Goal: Task Accomplishment & Management: Use online tool/utility

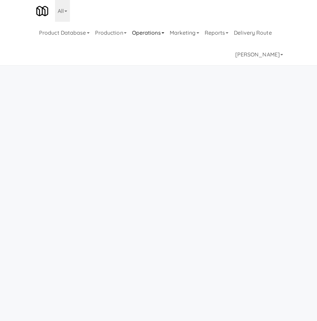
click at [148, 35] on link "Operations" at bounding box center [148, 33] width 38 height 22
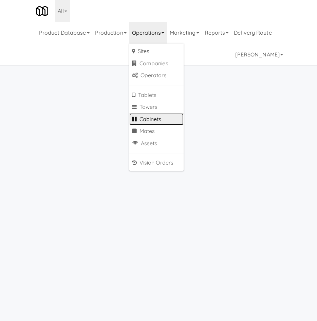
click at [162, 118] on link "Cabinets" at bounding box center [156, 119] width 54 height 12
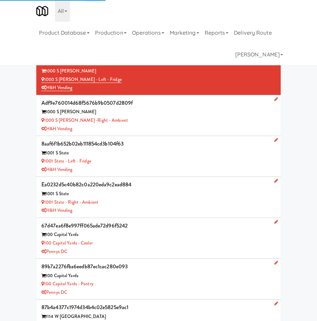
type input "3"
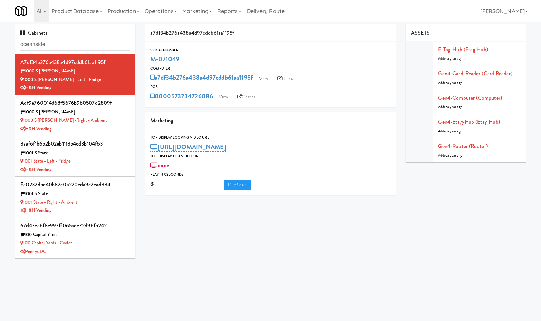
type input "oceanside"
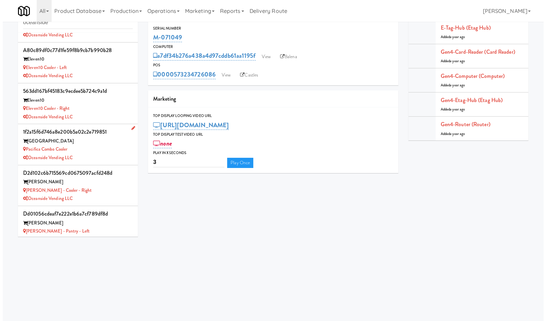
scroll to position [310, 0]
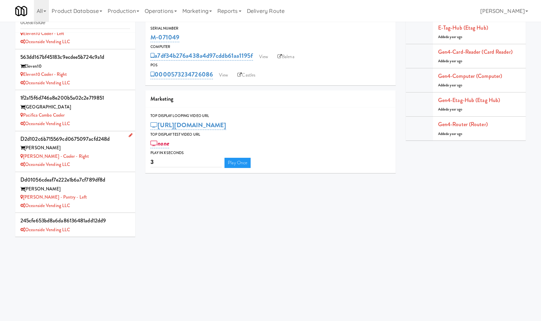
click at [94, 163] on div "Oceanside Vending LLC" at bounding box center [75, 164] width 110 height 8
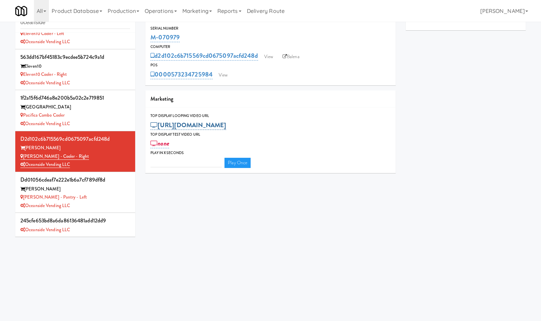
type input "3"
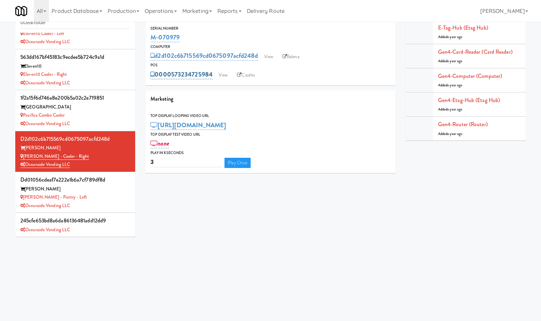
drag, startPoint x: 214, startPoint y: 69, endPoint x: 177, endPoint y: 76, distance: 37.8
click at [177, 76] on div "0000573234725984 View Castles" at bounding box center [270, 75] width 240 height 12
copy link "73234725984"
click at [225, 73] on link "View" at bounding box center [223, 75] width 16 height 10
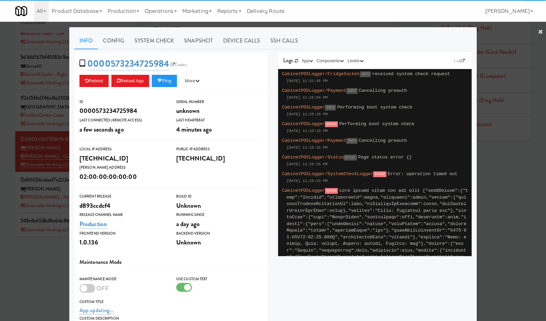
drag, startPoint x: 149, startPoint y: 44, endPoint x: 142, endPoint y: 51, distance: 9.8
click at [149, 44] on link "System Check" at bounding box center [154, 40] width 50 height 17
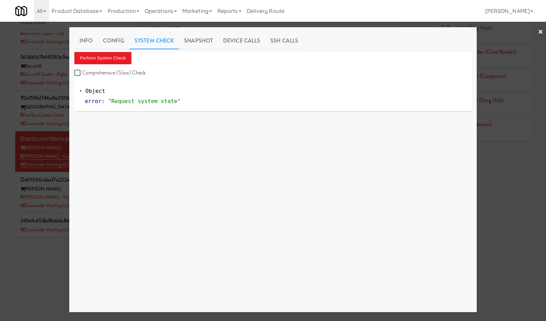
click at [117, 64] on div "Perform System Check Comprehensive (Slow) Check" at bounding box center [272, 65] width 397 height 26
click at [117, 61] on button "Perform System Check" at bounding box center [102, 58] width 57 height 12
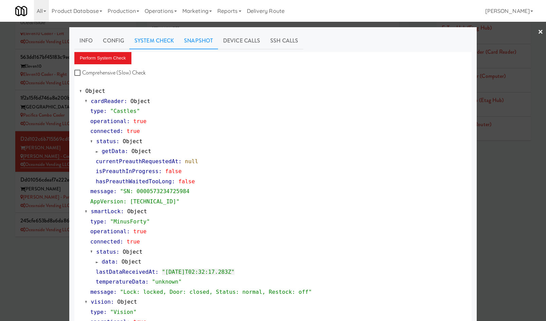
click at [199, 46] on link "Snapshot" at bounding box center [198, 40] width 39 height 17
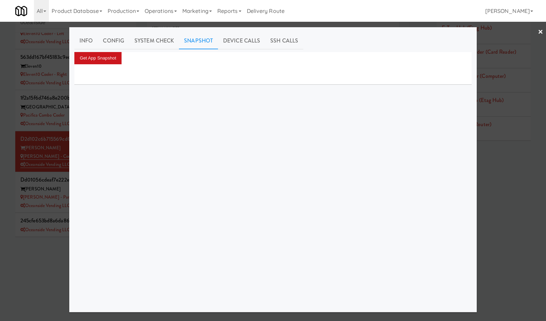
drag, startPoint x: 127, startPoint y: 57, endPoint x: 104, endPoint y: 61, distance: 23.8
click at [122, 59] on div "Get App Snapshot" at bounding box center [272, 58] width 397 height 12
click at [104, 61] on button "Get App Snapshot" at bounding box center [97, 58] width 47 height 12
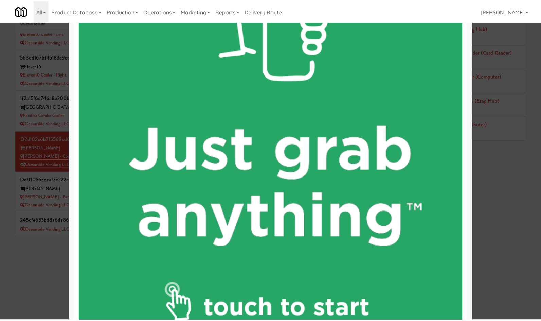
scroll to position [317, 0]
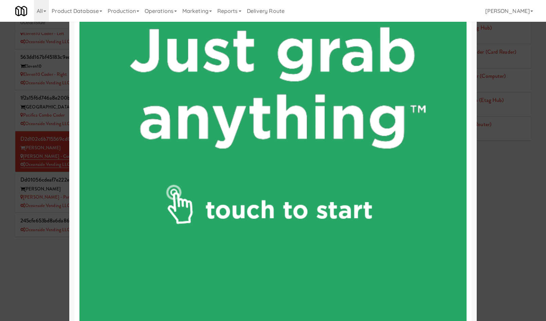
click at [36, 250] on div at bounding box center [273, 160] width 546 height 321
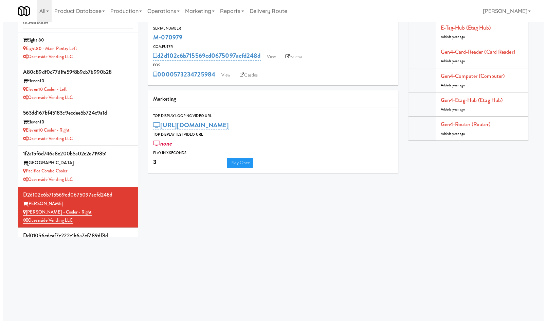
scroll to position [151, 0]
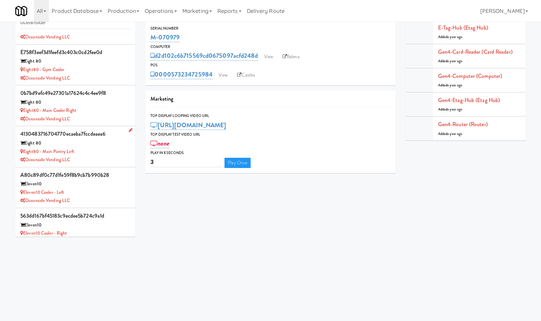
click at [102, 161] on div "Oceanside Vending LLC" at bounding box center [75, 160] width 110 height 8
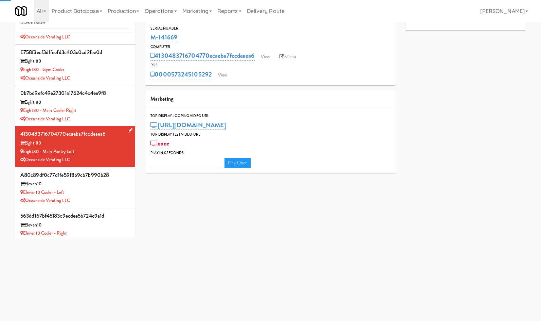
type input "3"
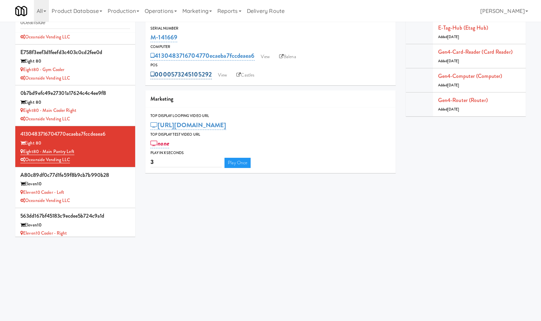
drag, startPoint x: 184, startPoint y: 63, endPoint x: 211, endPoint y: 75, distance: 29.2
click at [211, 75] on div "POS 0000573245105292 View Castles" at bounding box center [270, 71] width 250 height 18
copy div "0000573245105292"
click at [226, 76] on link "View" at bounding box center [223, 75] width 16 height 10
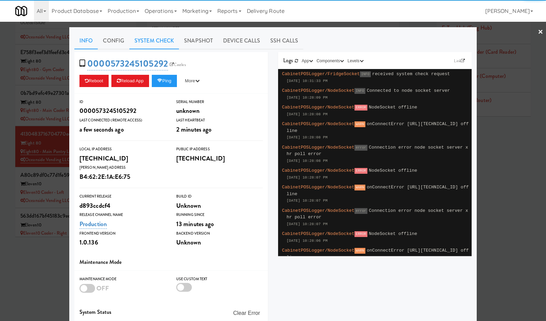
drag, startPoint x: 160, startPoint y: 42, endPoint x: 156, endPoint y: 45, distance: 4.9
click at [160, 43] on link "System Check" at bounding box center [154, 40] width 50 height 17
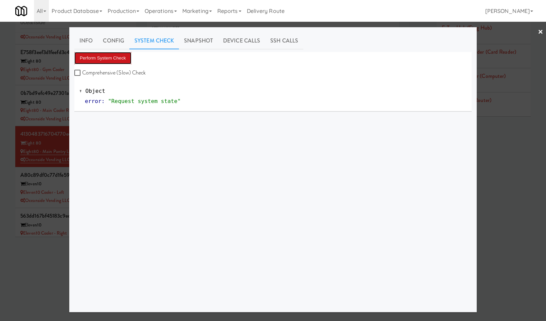
click at [110, 61] on button "Perform System Check" at bounding box center [102, 58] width 57 height 12
click at [19, 265] on div at bounding box center [273, 160] width 546 height 321
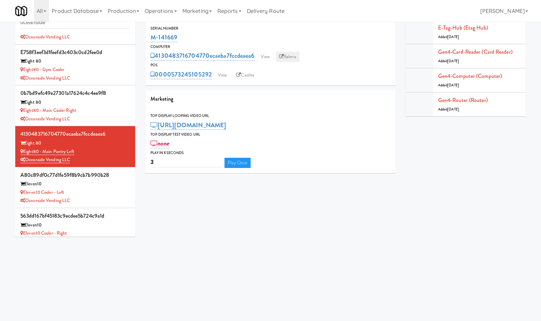
click at [287, 53] on link "Balena" at bounding box center [288, 57] width 24 height 10
drag, startPoint x: 213, startPoint y: 70, endPoint x: 179, endPoint y: 78, distance: 34.8
click at [179, 78] on div "0000573245105292 View Castles" at bounding box center [270, 75] width 240 height 12
copy link "3245105292"
click at [269, 58] on link "View" at bounding box center [265, 57] width 16 height 10
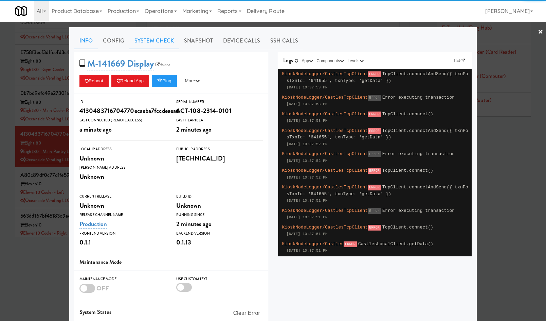
click at [142, 33] on link "System Check" at bounding box center [154, 40] width 50 height 17
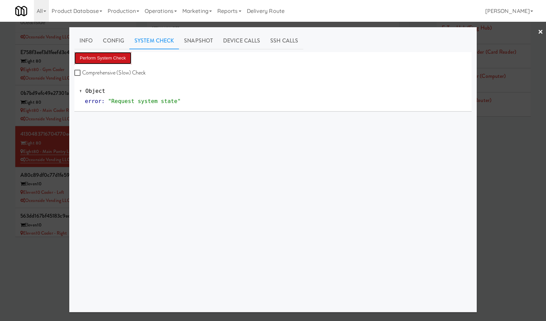
click at [102, 59] on button "Perform System Check" at bounding box center [102, 58] width 57 height 12
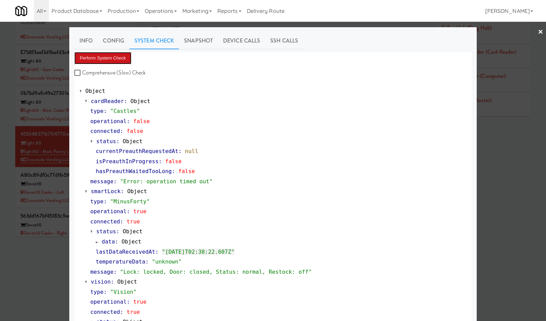
click at [104, 55] on button "Perform System Check" at bounding box center [102, 58] width 57 height 12
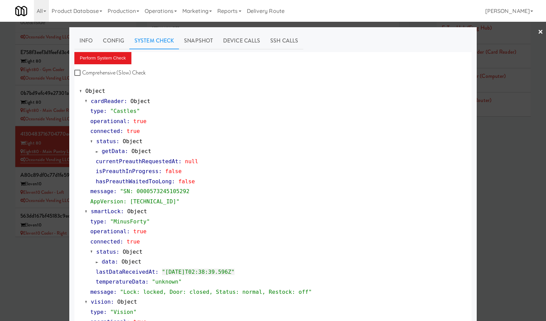
click at [30, 269] on div at bounding box center [273, 160] width 546 height 321
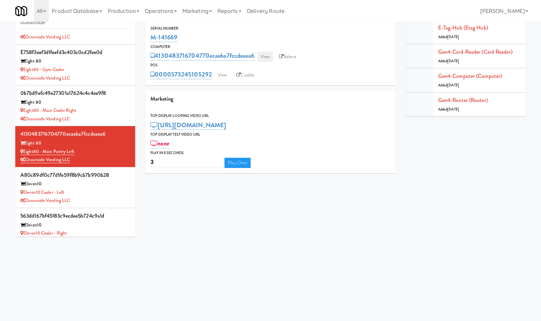
drag, startPoint x: 274, startPoint y: 56, endPoint x: 269, endPoint y: 57, distance: 5.5
click at [274, 56] on div "4130483716704770ecaeba7fccdeaea6 View Balena" at bounding box center [270, 56] width 240 height 12
click at [267, 58] on link "View" at bounding box center [265, 57] width 16 height 10
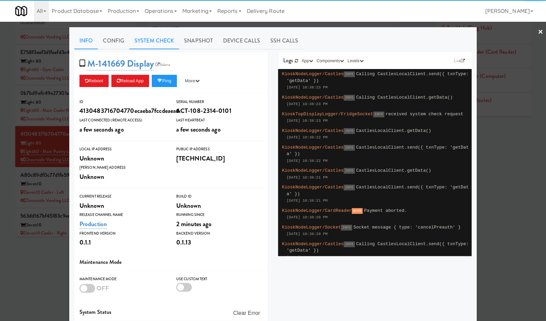
drag, startPoint x: 152, startPoint y: 41, endPoint x: 150, endPoint y: 44, distance: 3.6
click at [151, 42] on link "System Check" at bounding box center [154, 40] width 50 height 17
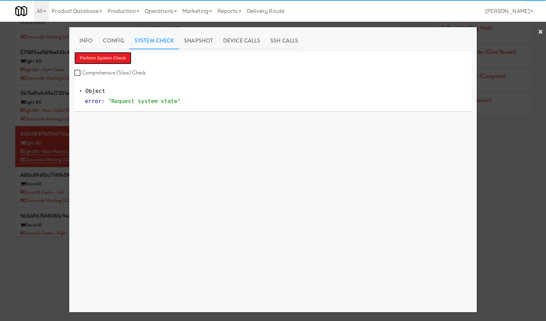
click at [105, 58] on button "Perform System Check" at bounding box center [102, 58] width 57 height 12
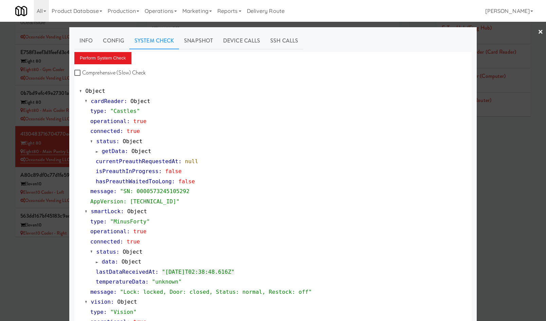
drag, startPoint x: 34, startPoint y: 274, endPoint x: 43, endPoint y: 266, distance: 12.2
click at [35, 274] on div at bounding box center [273, 160] width 546 height 321
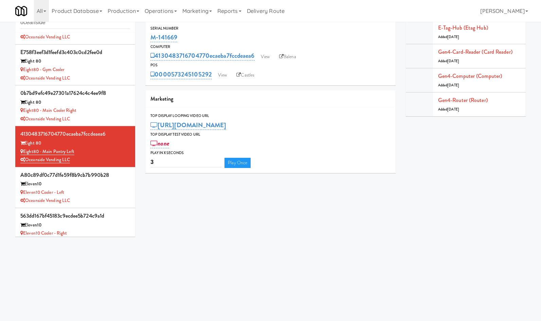
drag, startPoint x: 153, startPoint y: 38, endPoint x: 145, endPoint y: 39, distance: 8.2
click at [145, 39] on div "4130483716704770ecaeba7fccdeaea6 Serial Number M-141669 Computer 41304837167047…" at bounding box center [270, 90] width 260 height 175
copy link "M-141669"
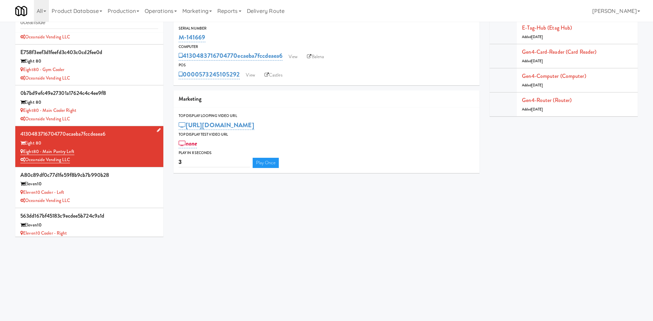
drag, startPoint x: 74, startPoint y: 152, endPoint x: 37, endPoint y: 147, distance: 37.0
click at [24, 151] on div "Eight80 - Main Pantry Left" at bounding box center [89, 151] width 138 height 8
copy link "Eight80 - Main Pantry Left"
click at [166, 3] on link "Operations" at bounding box center [161, 11] width 38 height 22
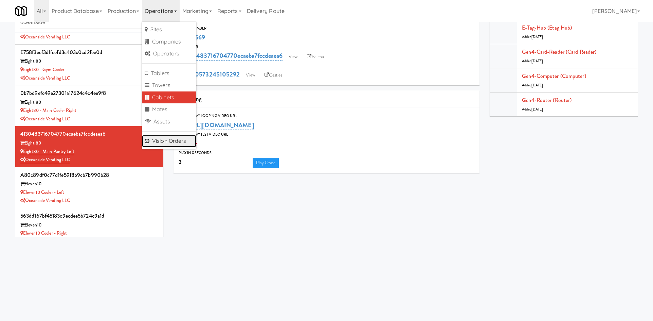
click at [166, 142] on link "Vision Orders" at bounding box center [169, 141] width 54 height 12
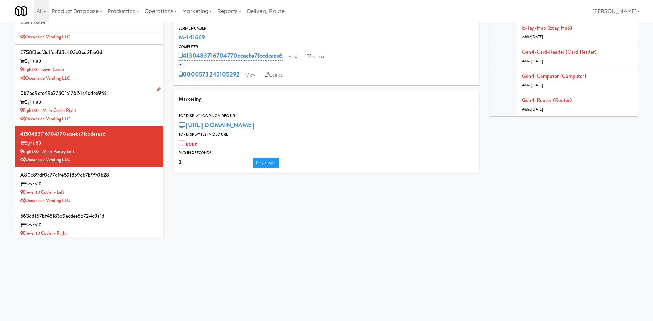
click at [113, 112] on div "Eight80 - Main Cooler Right" at bounding box center [89, 110] width 138 height 8
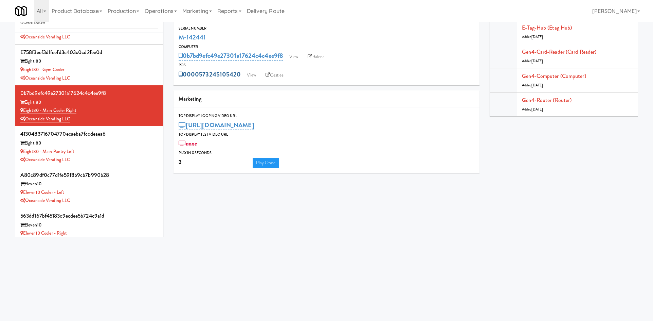
drag, startPoint x: 242, startPoint y: 68, endPoint x: 202, endPoint y: 78, distance: 41.5
click at [202, 78] on div "0000573245105420 View Castles" at bounding box center [327, 75] width 296 height 12
copy link "573245105420"
drag, startPoint x: 224, startPoint y: 37, endPoint x: 174, endPoint y: 36, distance: 50.6
click at [175, 37] on div "Serial Number M-142441" at bounding box center [326, 34] width 306 height 18
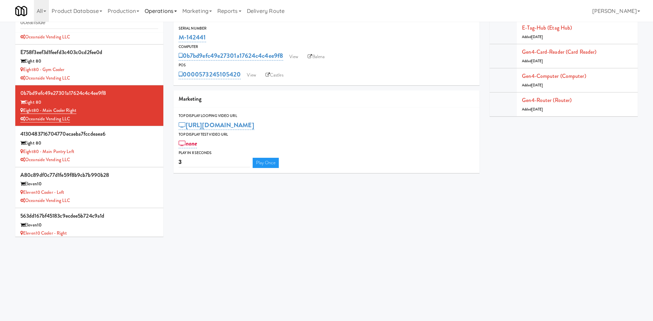
copy link "M-142441"
drag, startPoint x: 243, startPoint y: 70, endPoint x: 199, endPoint y: 74, distance: 44.0
click at [199, 74] on div "0000573245105420 View Castles" at bounding box center [327, 75] width 296 height 12
copy link "573245105420"
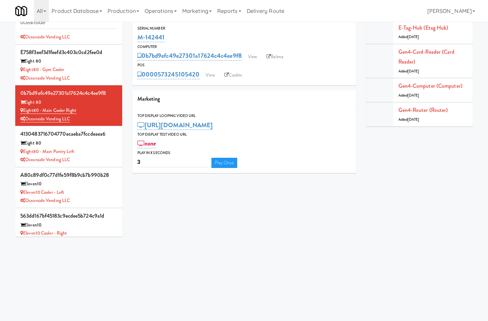
scroll to position [151, 0]
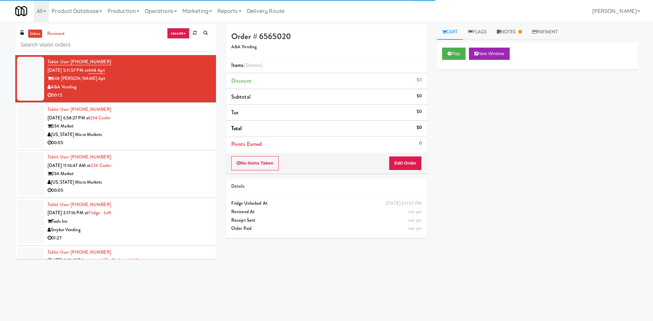
click at [91, 46] on input "text" at bounding box center [115, 45] width 190 height 13
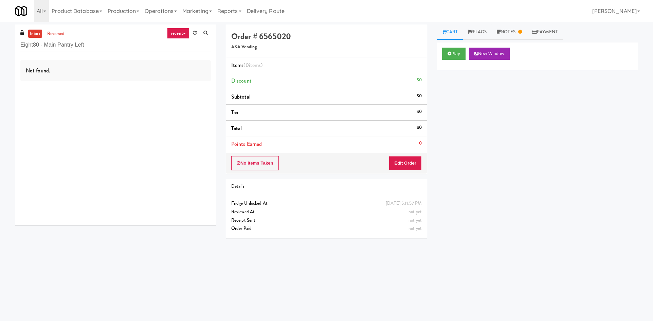
drag, startPoint x: 43, startPoint y: 45, endPoint x: -12, endPoint y: 48, distance: 54.7
click at [0, 48] on html "Okay Okay Select date: previous 2025-Oct next Su Mo Tu We Th Fr Sa 28 29 30 1 2…" at bounding box center [326, 160] width 653 height 321
click at [52, 34] on link "reviewed" at bounding box center [55, 34] width 21 height 8
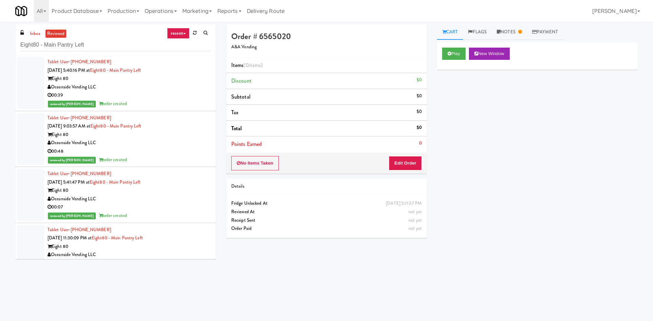
click at [165, 95] on div "00:39" at bounding box center [129, 95] width 163 height 8
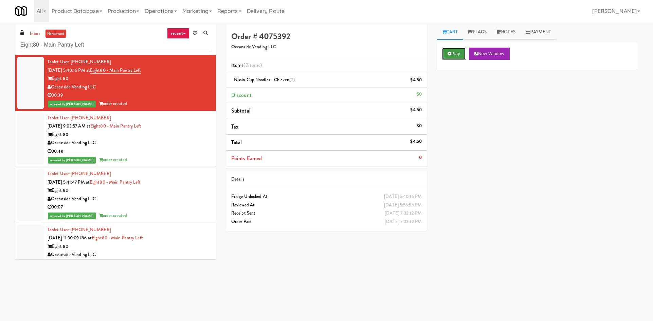
click at [452, 52] on button "Play" at bounding box center [453, 54] width 23 height 12
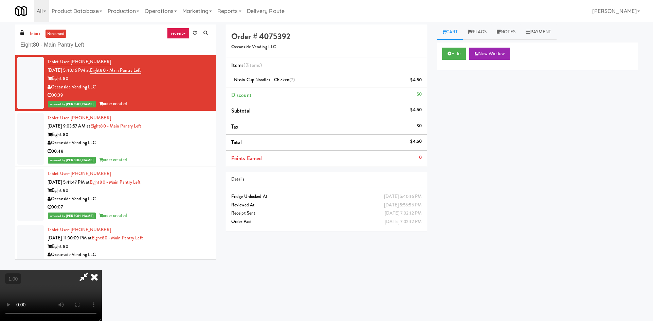
click at [102, 270] on icon at bounding box center [94, 277] width 15 height 14
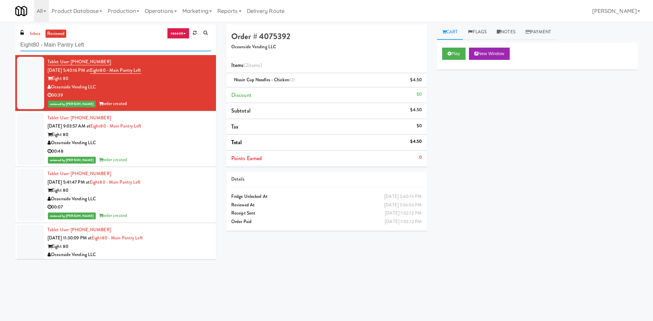
click at [105, 46] on input "Eight80 - Main Pantry Left" at bounding box center [115, 45] width 190 height 13
paste input "Cooler Righ"
type input "Eight80 - Main Cooler Right"
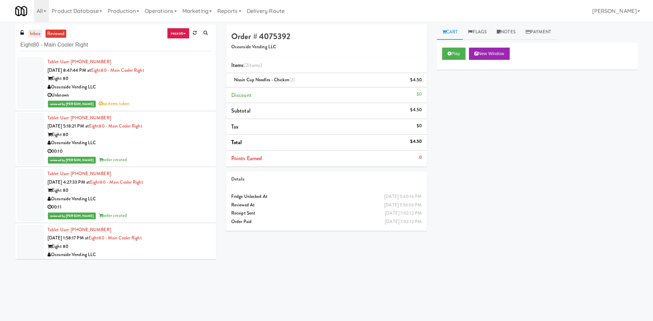
click at [32, 31] on link "inbox" at bounding box center [35, 34] width 14 height 8
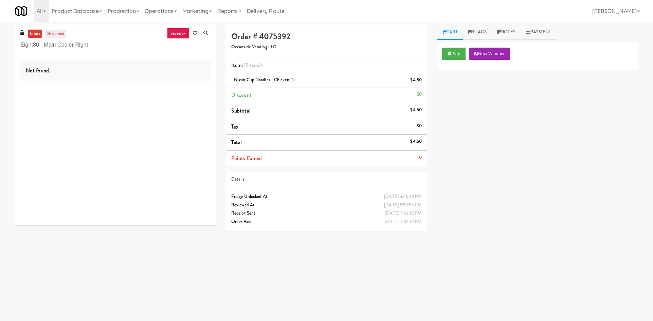
click at [61, 33] on link "reviewed" at bounding box center [55, 34] width 21 height 8
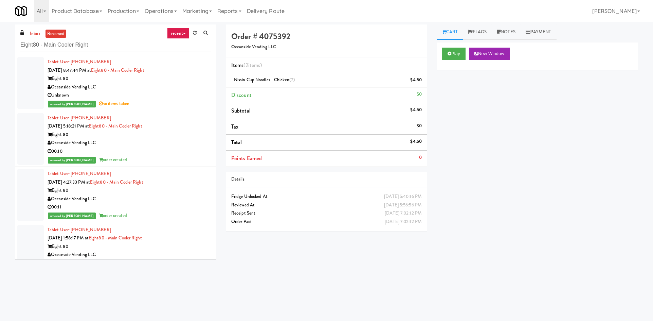
click at [154, 89] on div "Oceanside Vending LLC" at bounding box center [129, 87] width 163 height 8
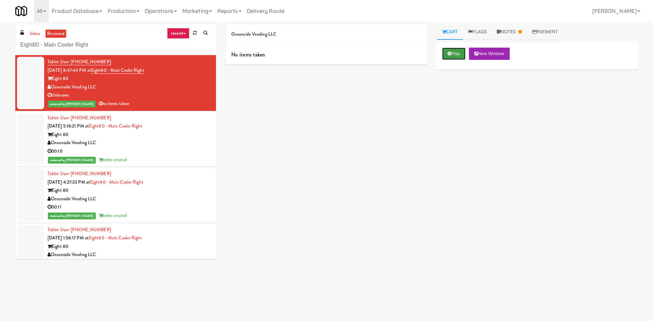
click at [448, 52] on icon at bounding box center [449, 53] width 4 height 4
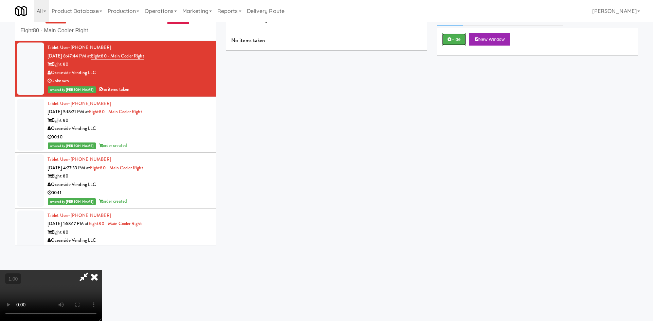
scroll to position [22, 0]
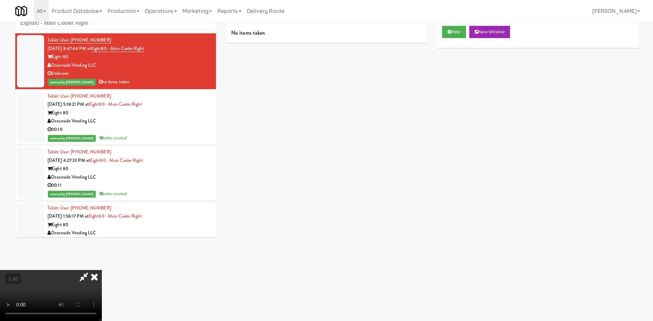
click at [102, 270] on video at bounding box center [51, 295] width 102 height 51
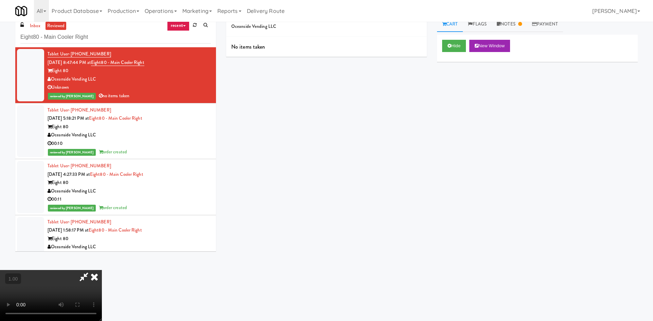
scroll to position [0, 0]
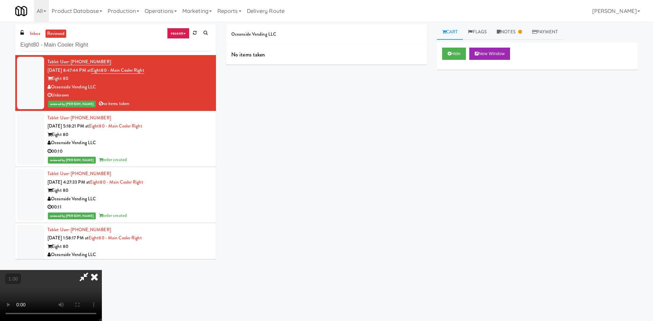
click at [92, 270] on icon at bounding box center [84, 277] width 16 height 14
click at [102, 270] on video at bounding box center [51, 295] width 102 height 51
click at [102, 270] on icon at bounding box center [94, 277] width 15 height 14
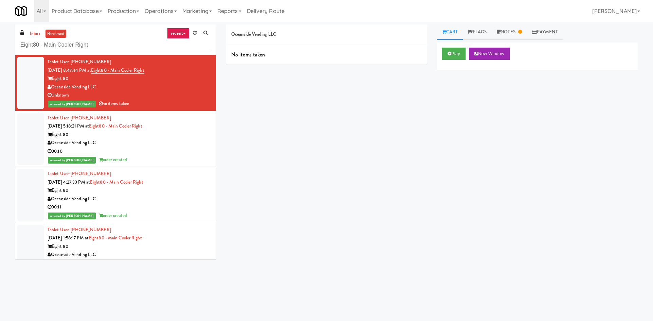
click at [177, 141] on div "Oceanside Vending LLC" at bounding box center [129, 143] width 163 height 8
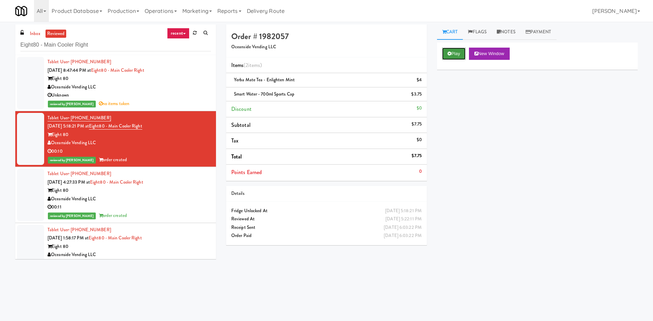
click at [453, 57] on button "Play" at bounding box center [453, 54] width 23 height 12
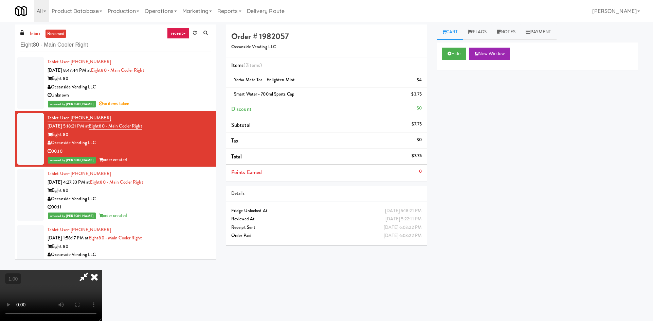
click at [102, 270] on icon at bounding box center [94, 277] width 15 height 14
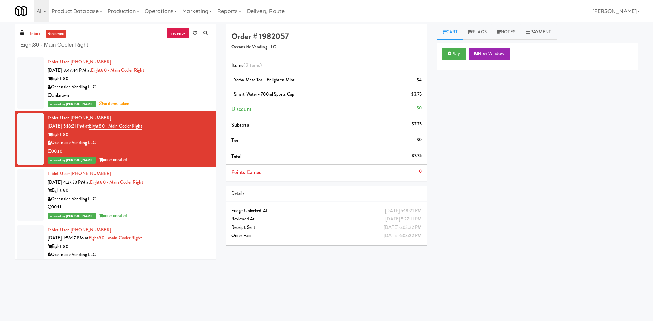
click at [172, 78] on div "Eight 80" at bounding box center [129, 78] width 163 height 8
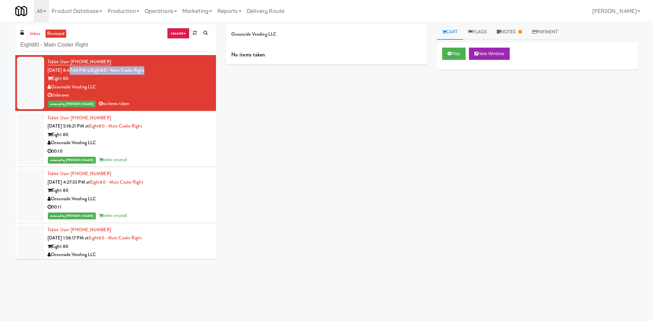
drag, startPoint x: 68, startPoint y: 71, endPoint x: 160, endPoint y: 73, distance: 91.7
click at [160, 73] on div "Tablet User · (949) 402-2435 [DATE] 8:47:44 PM at Eight80 - Main Cooler Right E…" at bounding box center [129, 83] width 163 height 50
copy span "5 8:47:44 PM at Eight80 - Main Cooler Right"
click at [558, 32] on link "Payment" at bounding box center [545, 31] width 36 height 15
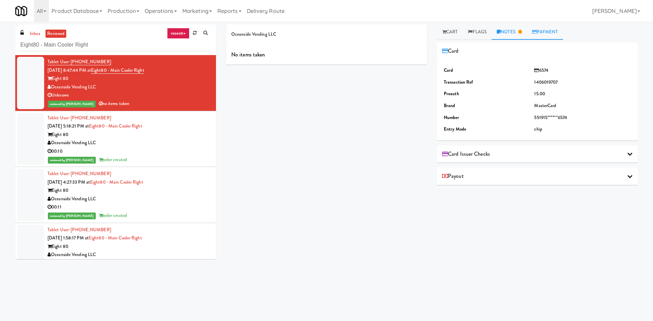
click at [514, 30] on link "Notes" at bounding box center [509, 31] width 35 height 15
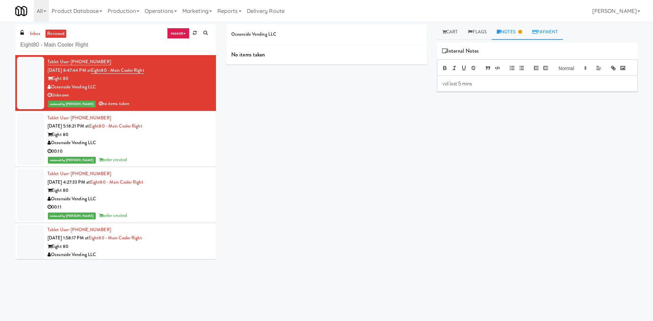
click at [555, 28] on link "Payment" at bounding box center [545, 31] width 36 height 15
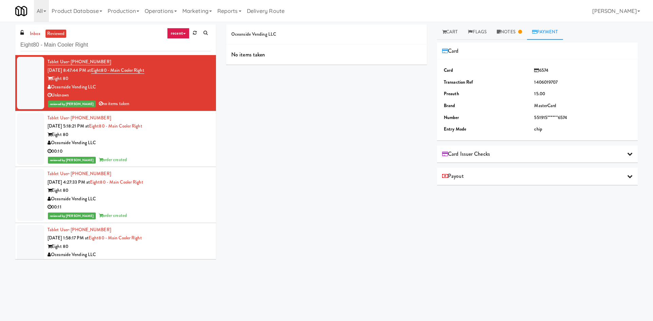
click at [533, 48] on div "Card" at bounding box center [537, 51] width 190 height 10
drag, startPoint x: 546, startPoint y: 48, endPoint x: 585, endPoint y: 129, distance: 89.9
click at [585, 129] on div "Card Card 6574 Transaction Ref 1406019707 Preauth 15.00 Brand MasterCard Number…" at bounding box center [537, 91] width 201 height 98
click at [585, 129] on td "chip" at bounding box center [582, 129] width 100 height 12
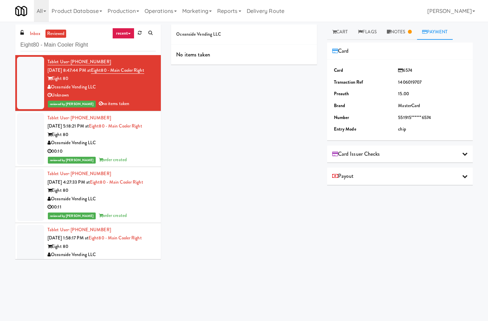
click at [140, 91] on div "Oceanside Vending LLC" at bounding box center [102, 87] width 108 height 8
click at [341, 37] on link "Cart" at bounding box center [340, 31] width 26 height 15
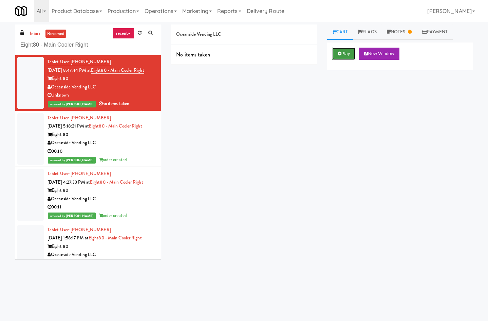
click at [341, 52] on icon at bounding box center [340, 53] width 4 height 4
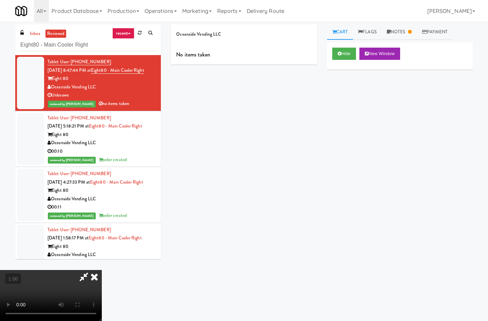
click at [102, 270] on video at bounding box center [51, 295] width 102 height 51
